Goal: Task Accomplishment & Management: Manage account settings

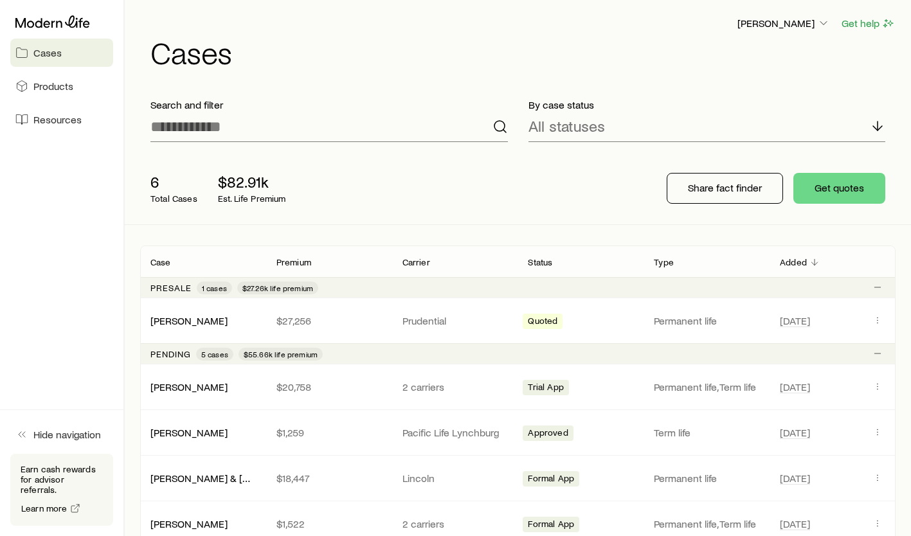
click at [210, 481] on link "[PERSON_NAME] & [PERSON_NAME] +1" at bounding box center [238, 478] width 177 height 12
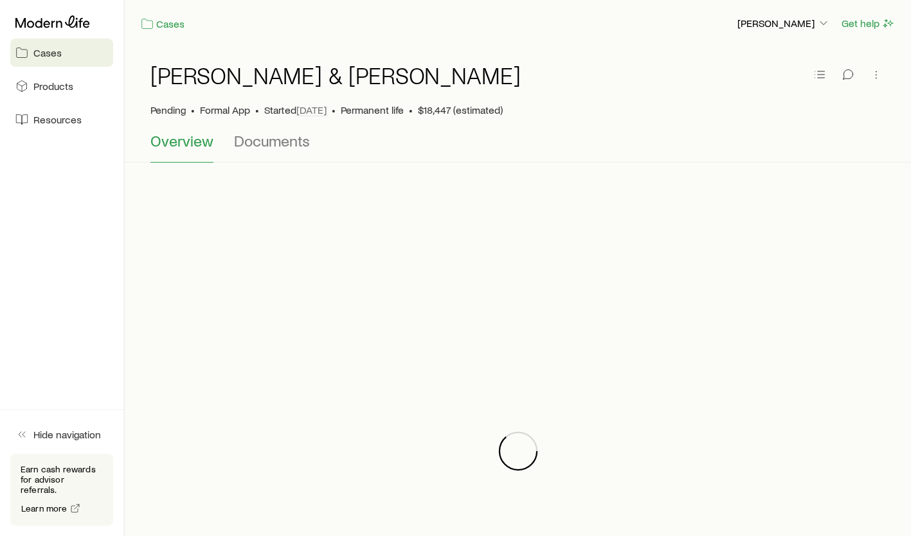
click at [301, 147] on span "Documents" at bounding box center [272, 141] width 76 height 18
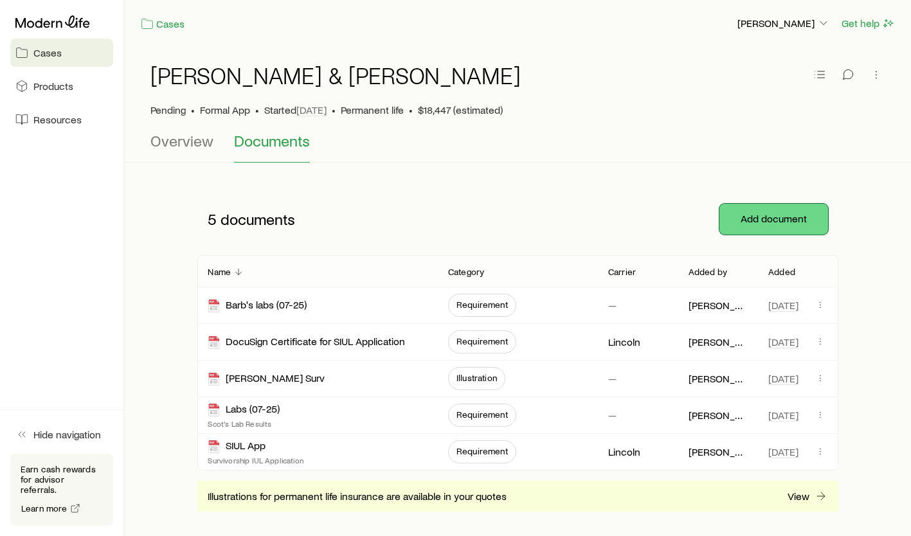
click at [758, 207] on button "Add document" at bounding box center [773, 219] width 109 height 31
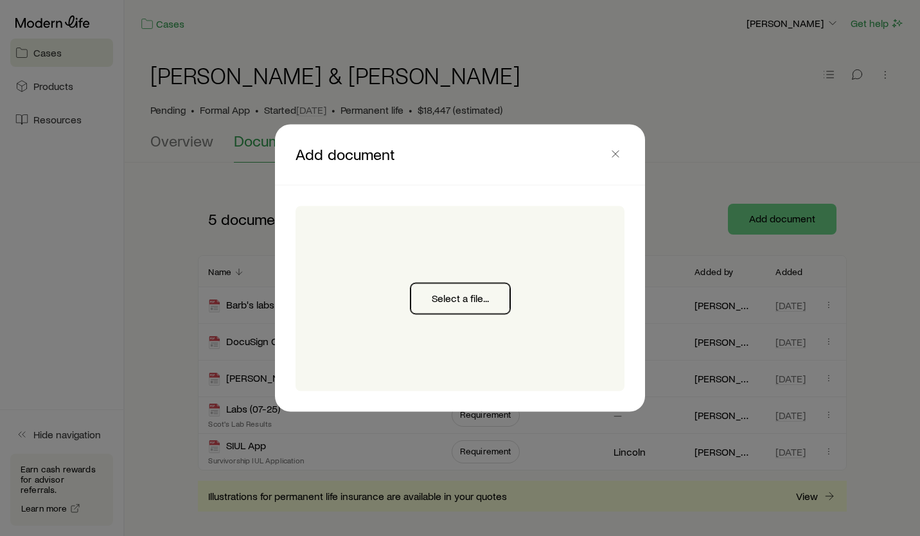
click at [464, 303] on button "Select a file..." at bounding box center [461, 298] width 100 height 31
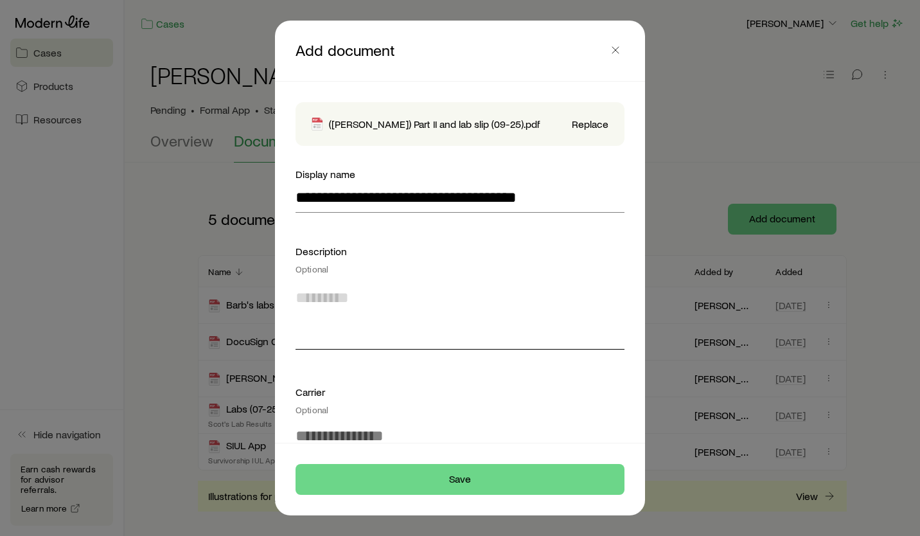
click at [346, 332] on textarea at bounding box center [460, 315] width 329 height 70
type textarea "**********"
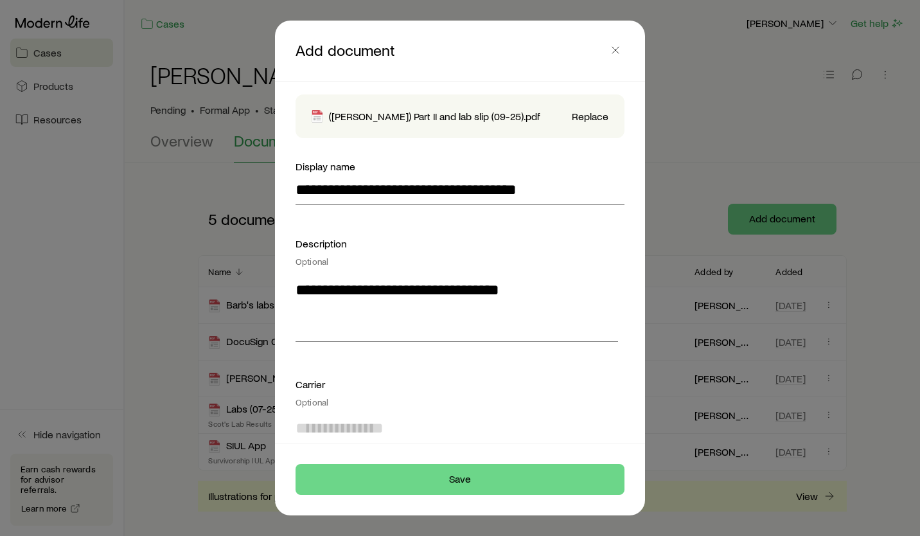
type input "*"
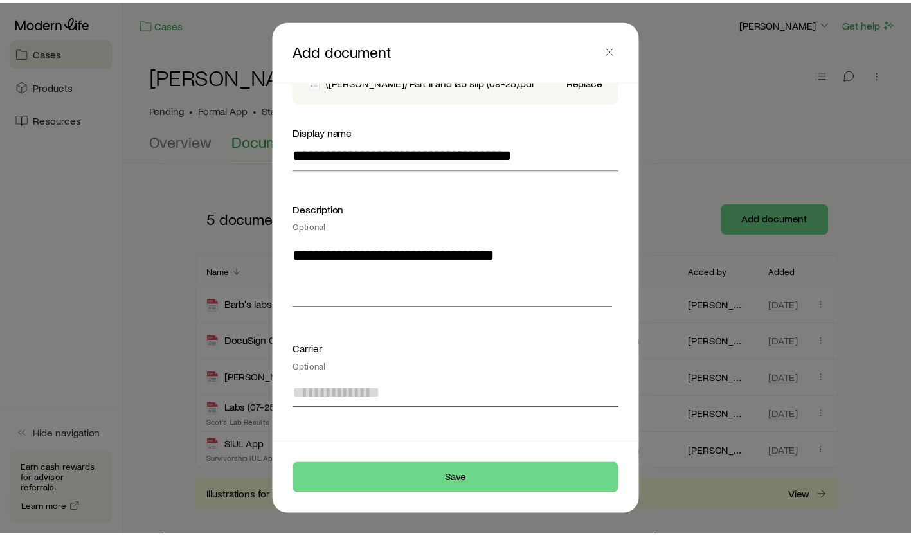
scroll to position [136, 0]
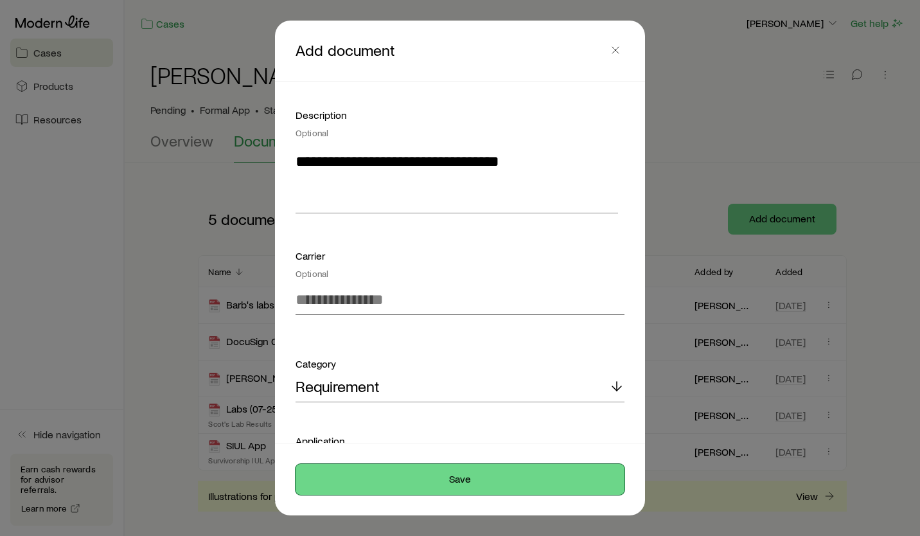
click at [456, 476] on button "Save" at bounding box center [460, 479] width 329 height 31
